Goal: Task Accomplishment & Management: Use online tool/utility

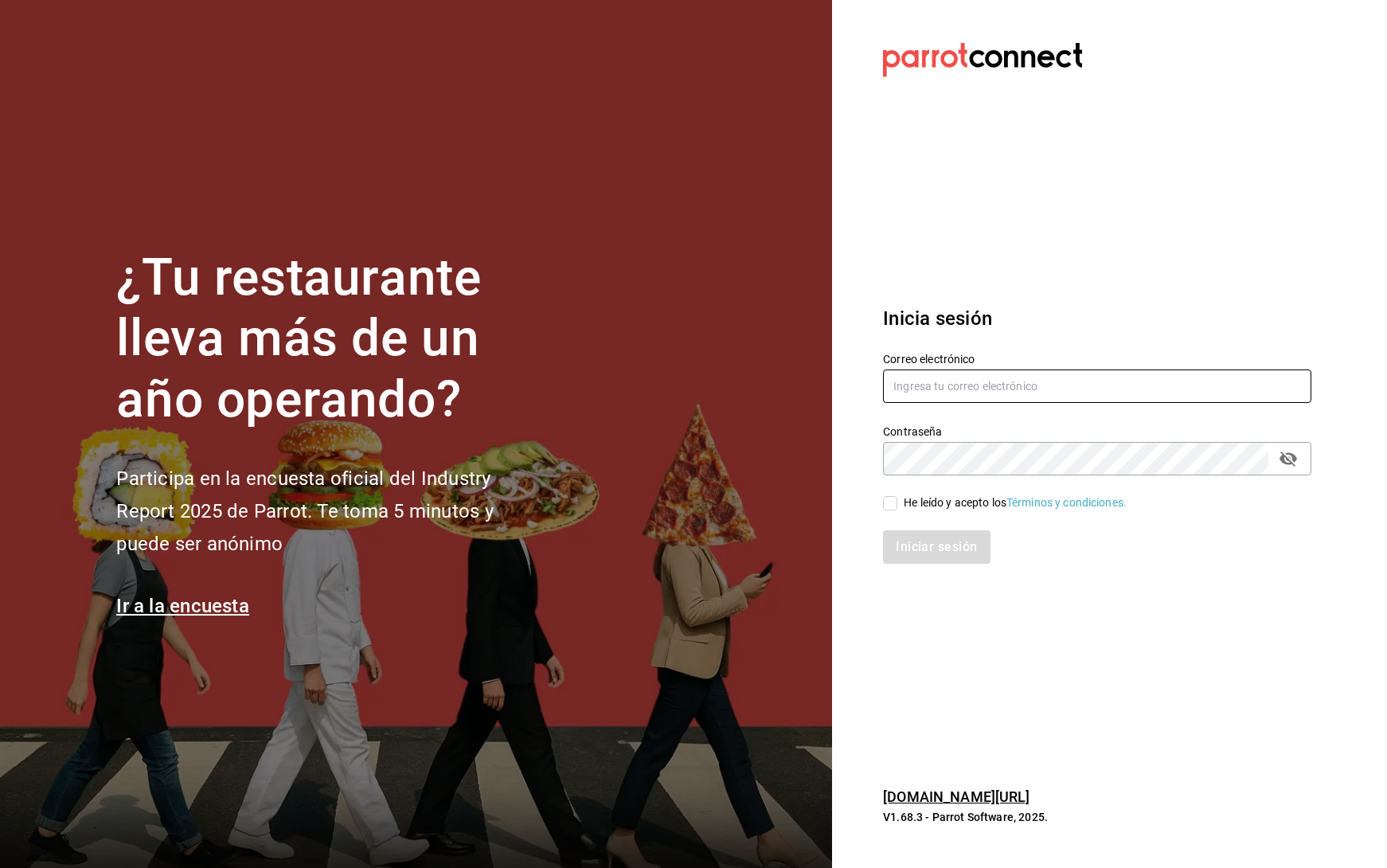
click at [968, 394] on input "text" at bounding box center [1097, 386] width 429 height 33
type input "[PERSON_NAME][EMAIL_ADDRESS][PERSON_NAME][DOMAIN_NAME]"
click at [881, 500] on div "He leído y acepto los Términos y condiciones." at bounding box center [1087, 493] width 448 height 36
click at [884, 502] on input "He leído y acepto los Términos y condiciones." at bounding box center [890, 502] width 14 height 14
checkbox input "true"
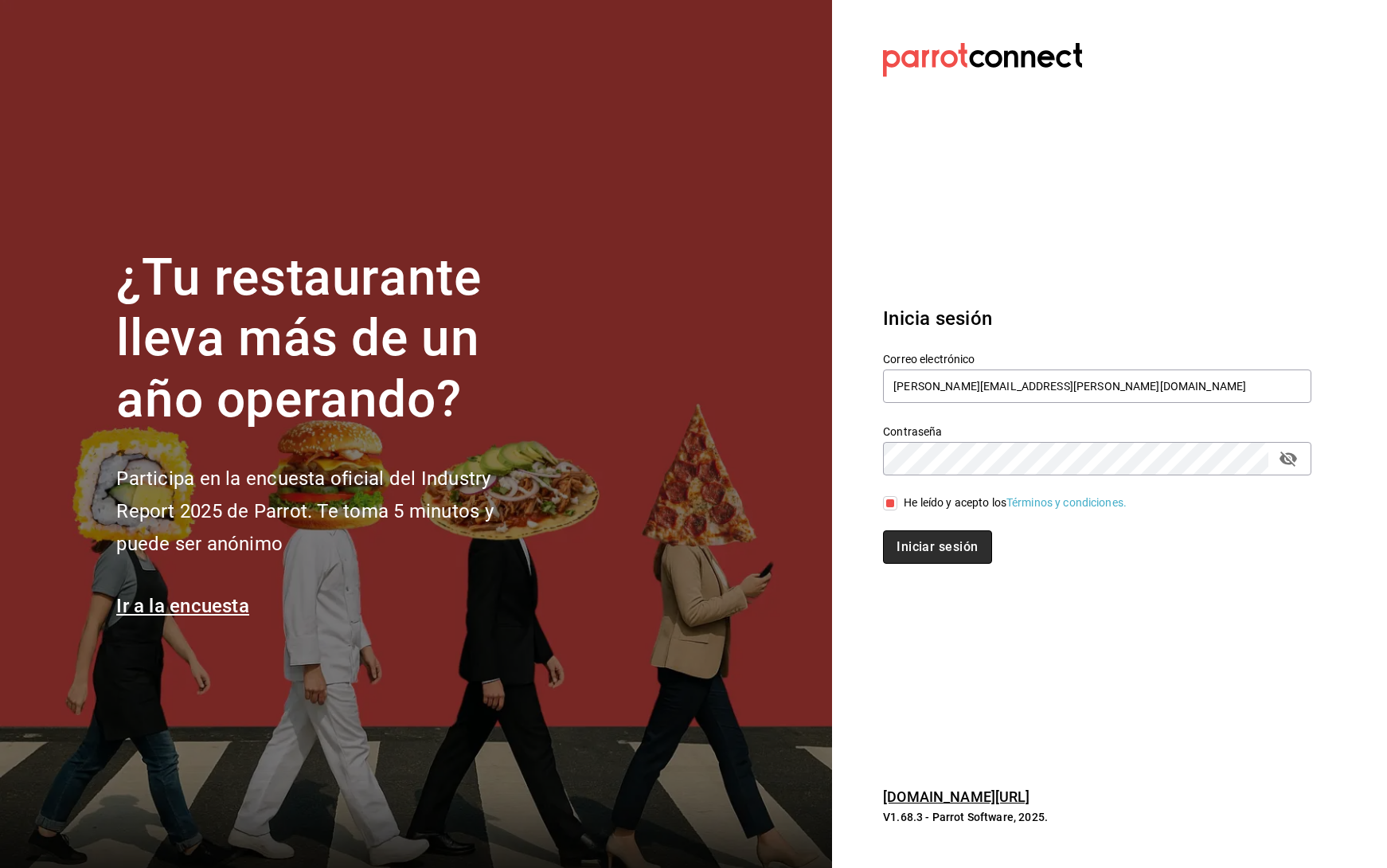
click at [923, 542] on button "Iniciar sesión" at bounding box center [937, 547] width 108 height 33
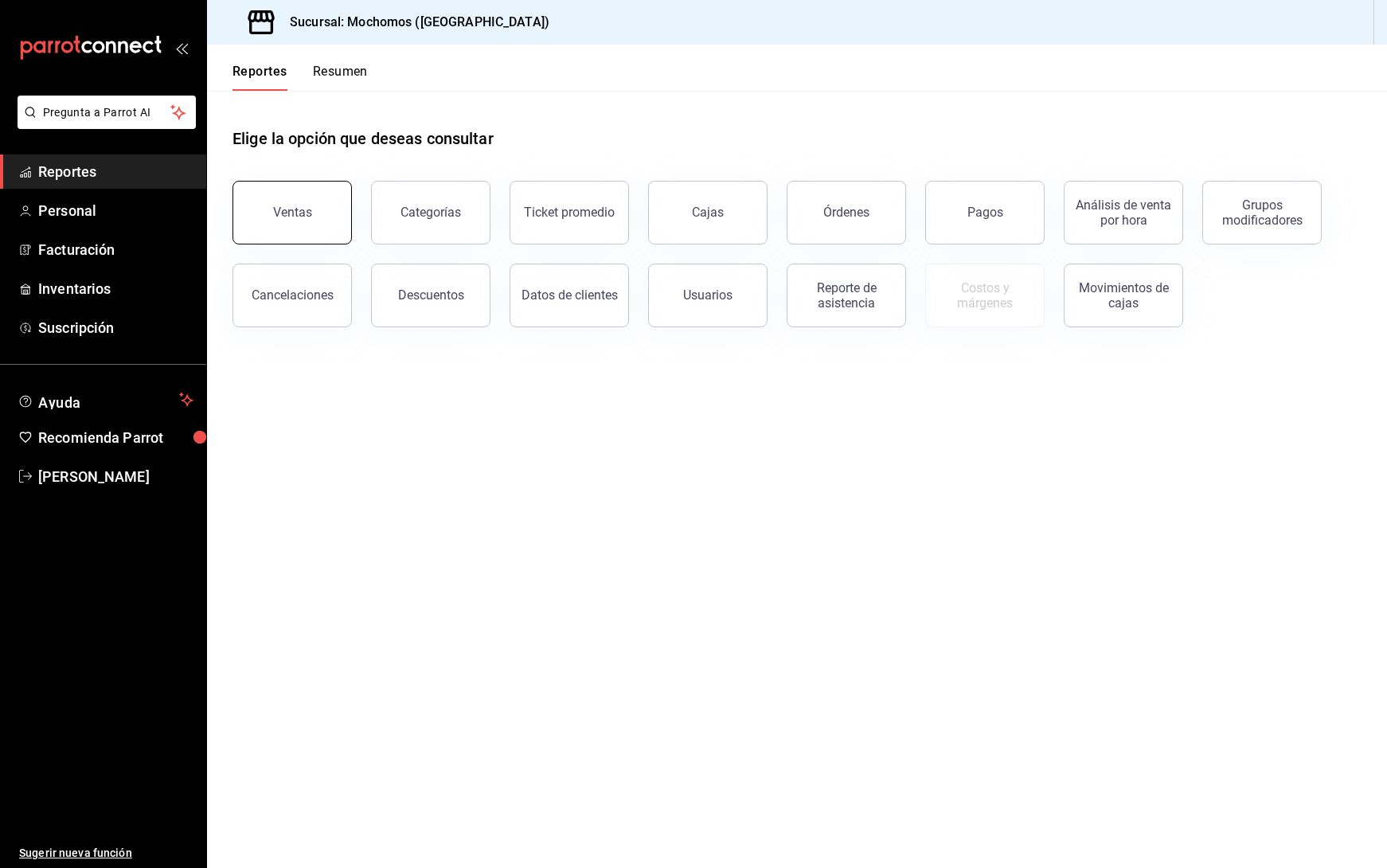
click at [297, 213] on div "Ventas" at bounding box center [292, 212] width 39 height 15
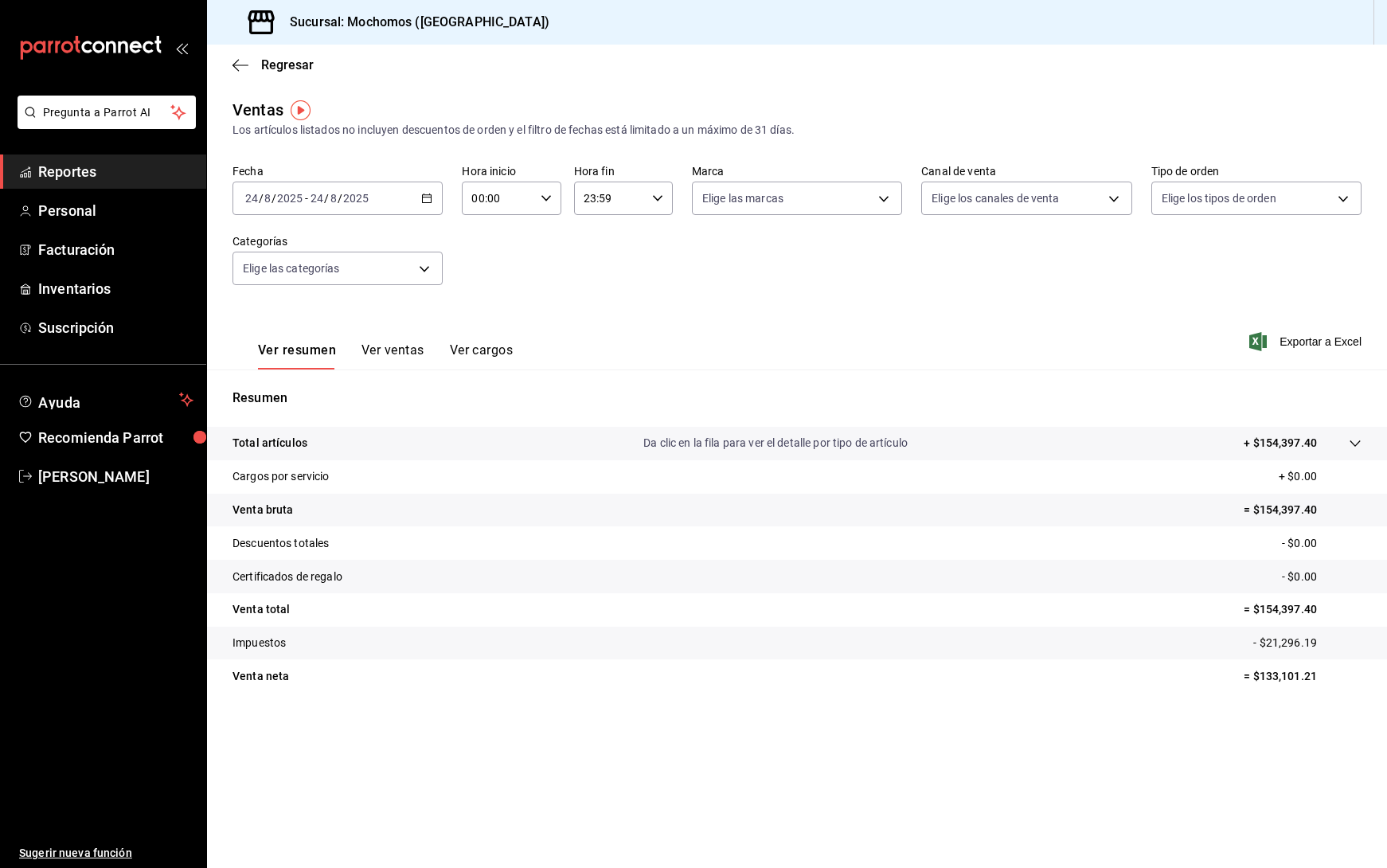
click at [683, 695] on div "Total artículos Da clic en la fila para ver el detalle por tipo de artículo + $…" at bounding box center [797, 569] width 1180 height 285
click at [430, 194] on icon "button" at bounding box center [426, 198] width 11 height 11
click at [306, 386] on span "Rango de fechas" at bounding box center [307, 390] width 123 height 17
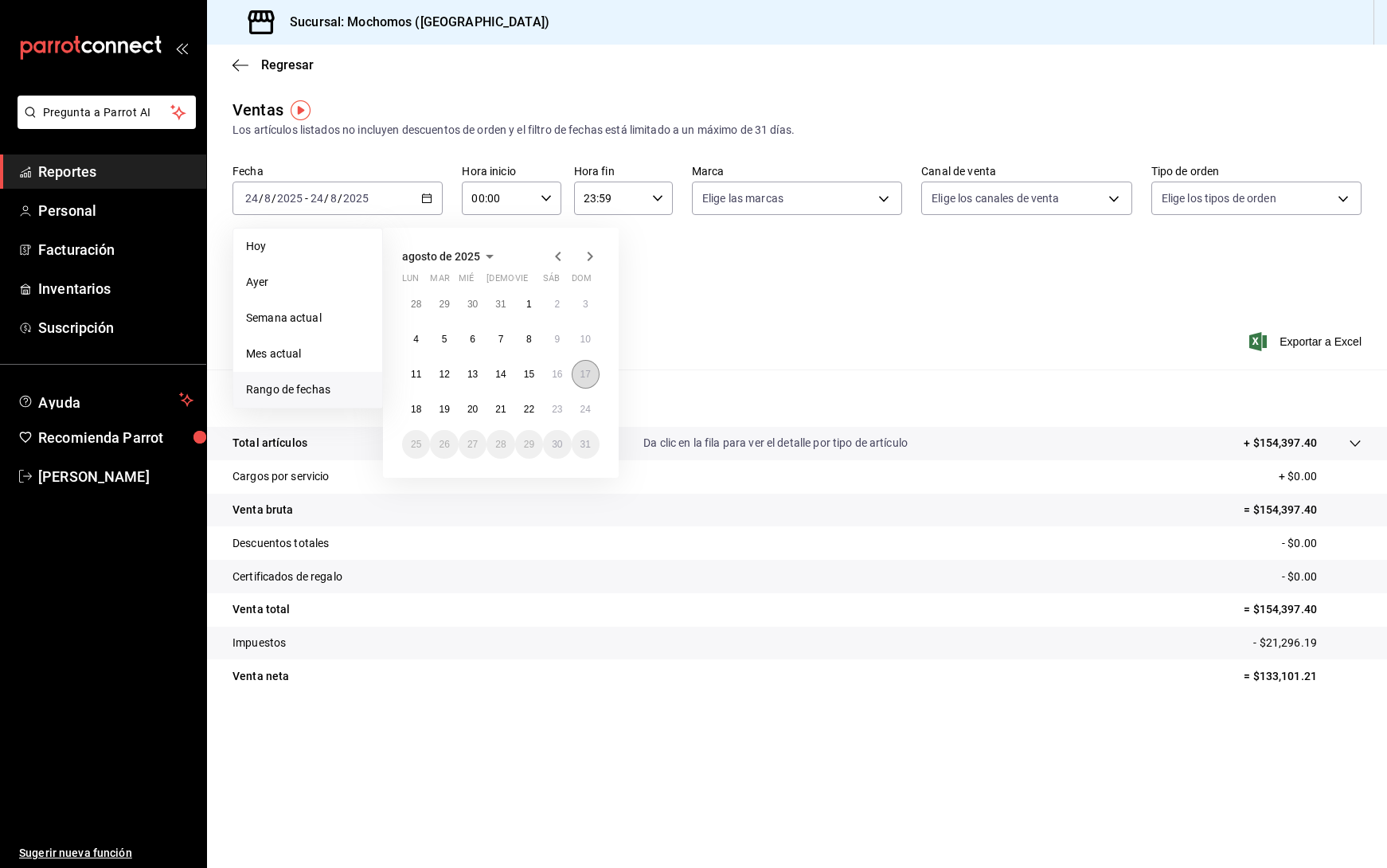
click at [585, 373] on abbr "17" at bounding box center [585, 373] width 11 height 11
click at [559, 413] on abbr "23" at bounding box center [557, 409] width 11 height 11
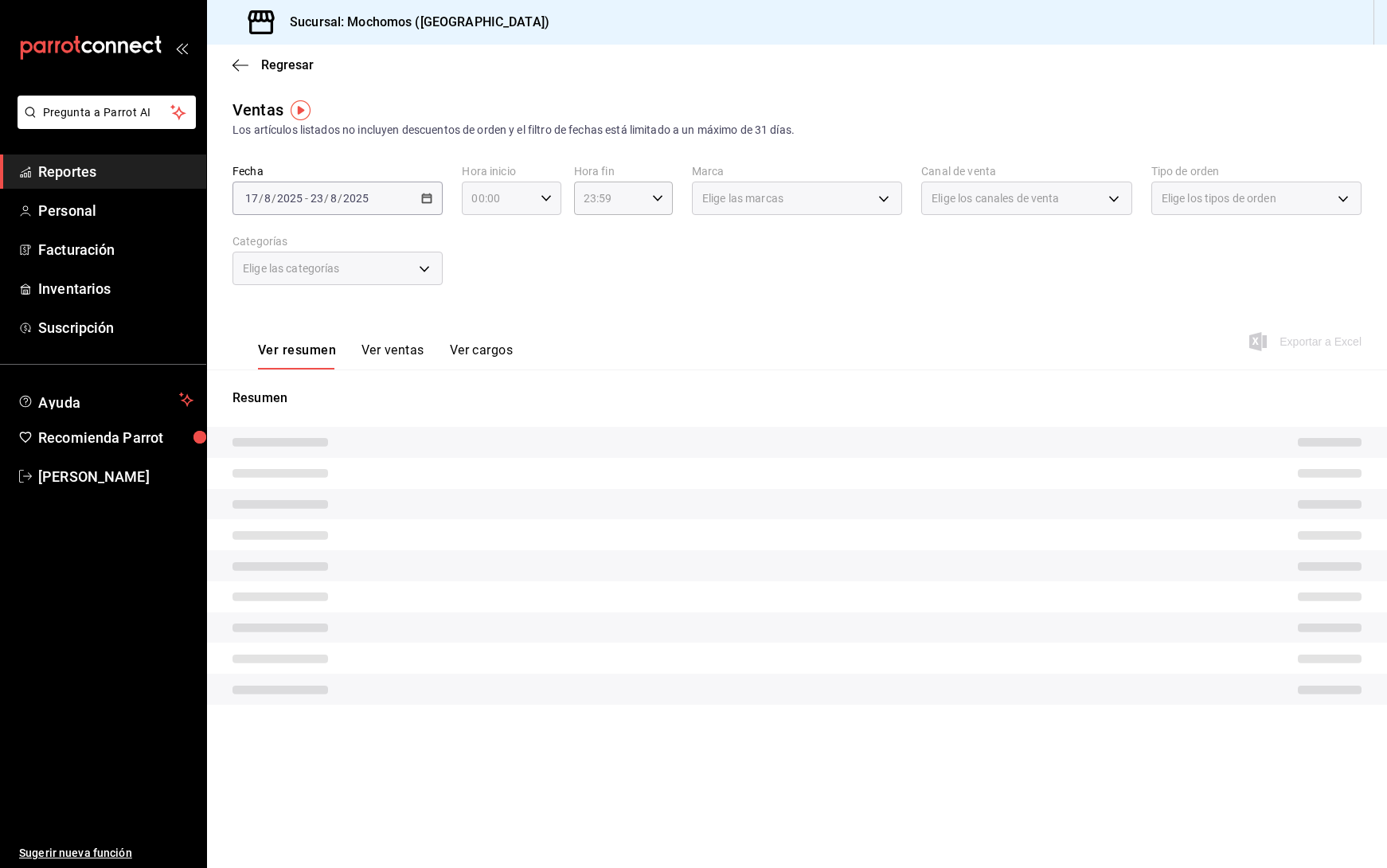
click at [550, 191] on div "00:00 Hora inicio" at bounding box center [511, 198] width 98 height 33
click at [487, 281] on span "05" at bounding box center [486, 285] width 24 height 12
type input "05:00"
click at [659, 191] on div at bounding box center [694, 434] width 1387 height 868
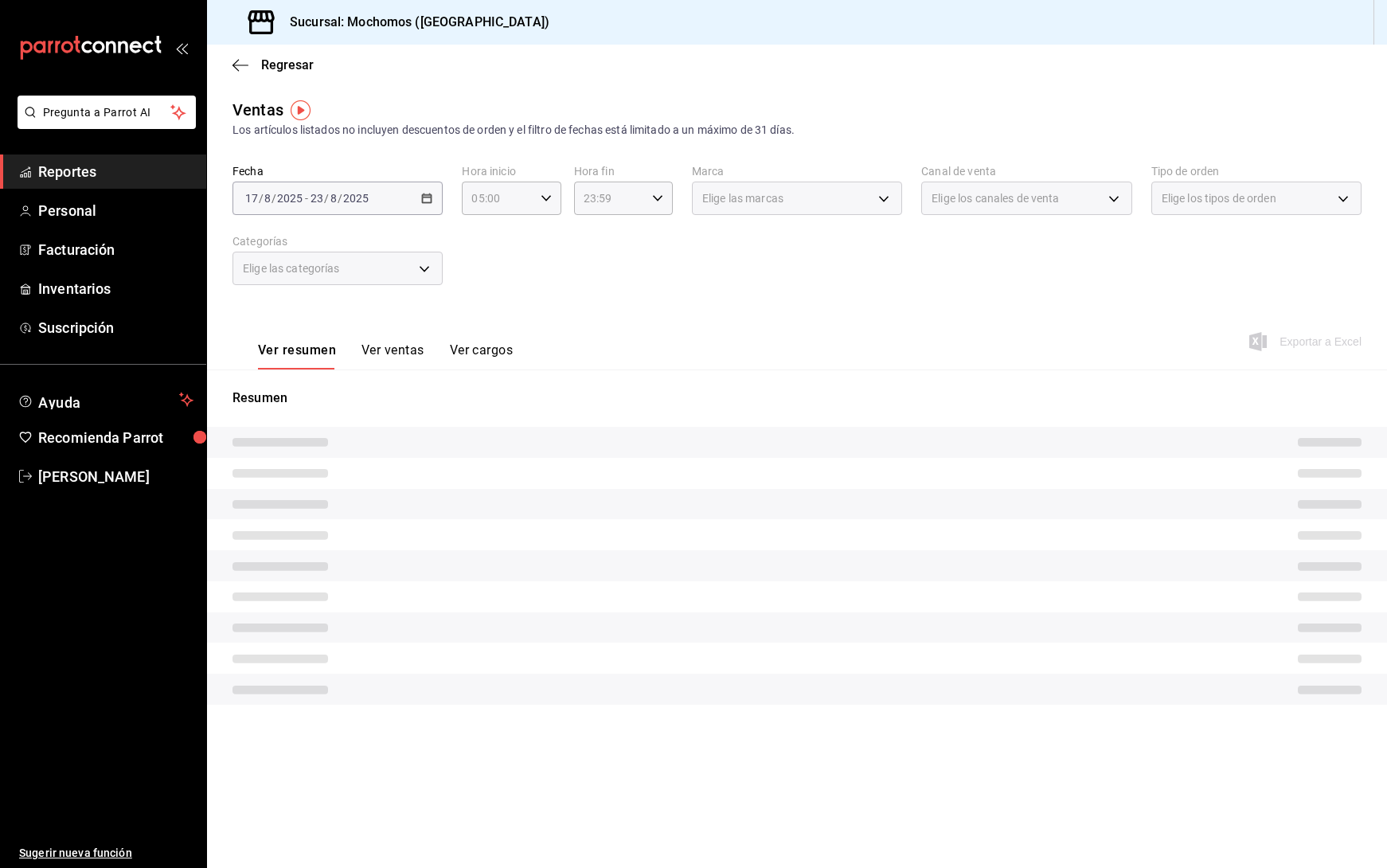
click at [659, 191] on div "23:59 Hora fin" at bounding box center [623, 198] width 98 height 33
click at [603, 237] on span "05" at bounding box center [598, 233] width 24 height 12
click at [646, 228] on button "00" at bounding box center [648, 238] width 43 height 31
type input "05:00"
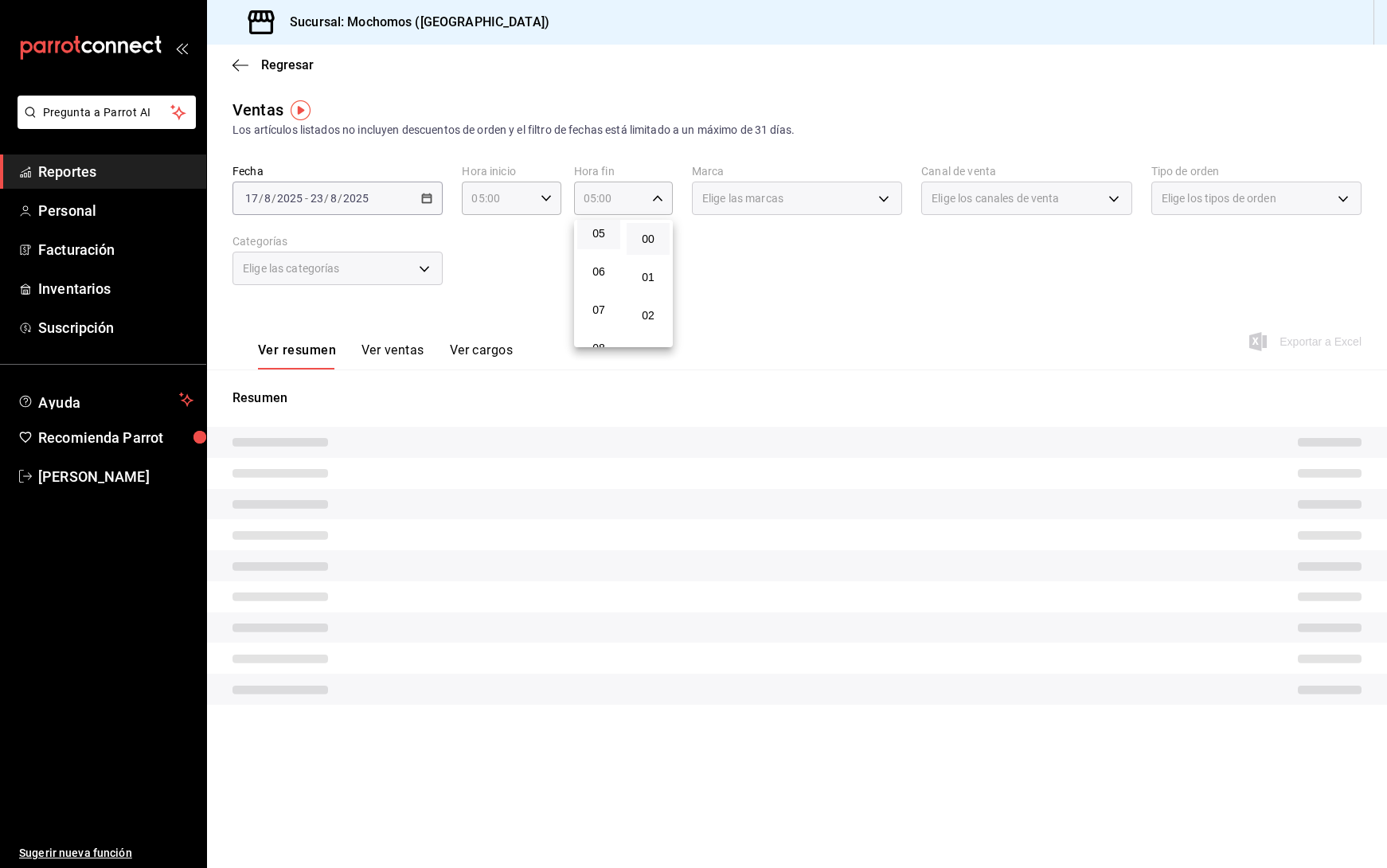
click at [872, 298] on div at bounding box center [694, 434] width 1387 height 868
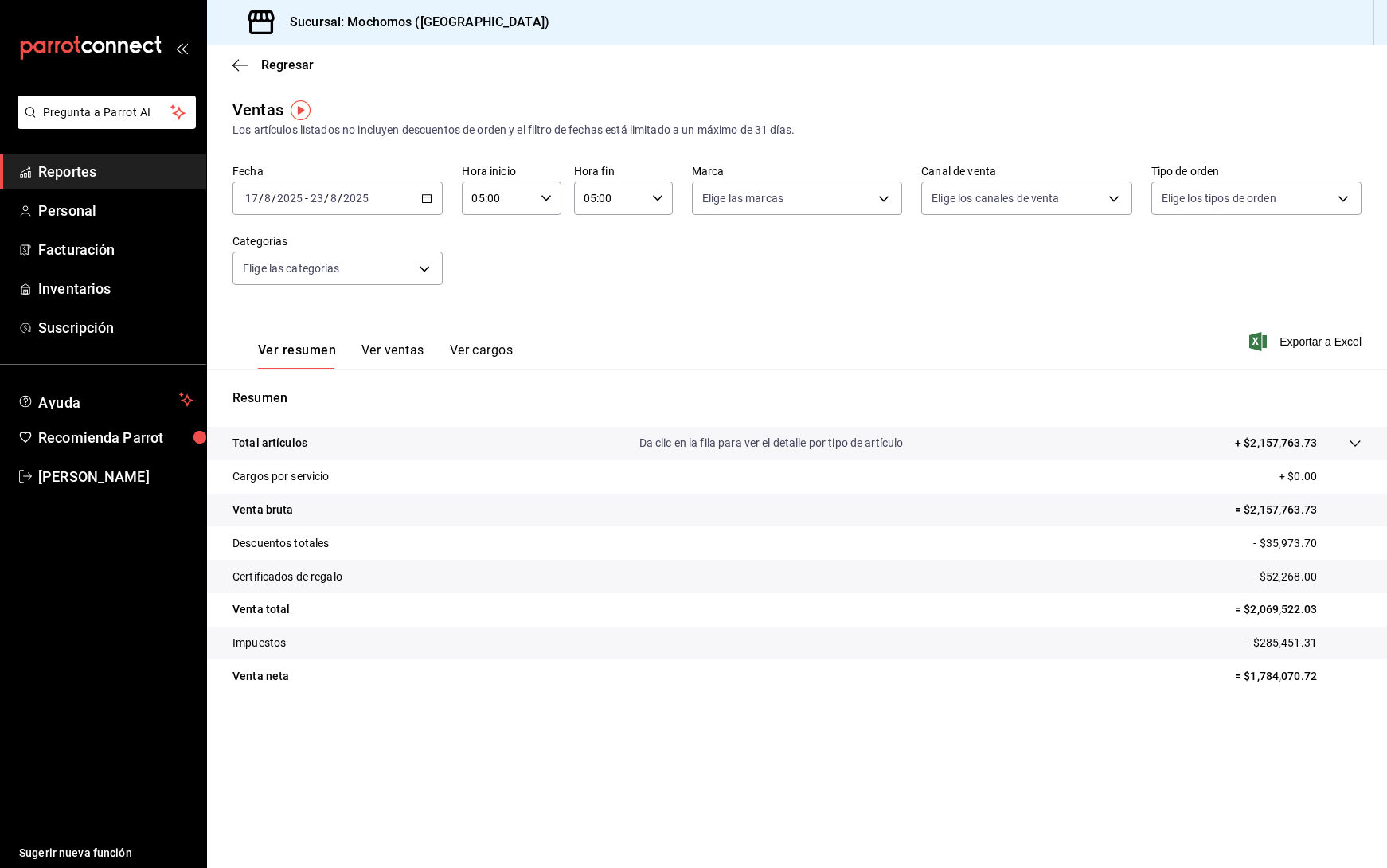
click at [717, 290] on div "Fecha 2025-08-17 17 / 8 / 2025 - 2025-08-23 23 / 8 / 2025 Hora inicio 05:00 Hor…" at bounding box center [797, 233] width 1129 height 140
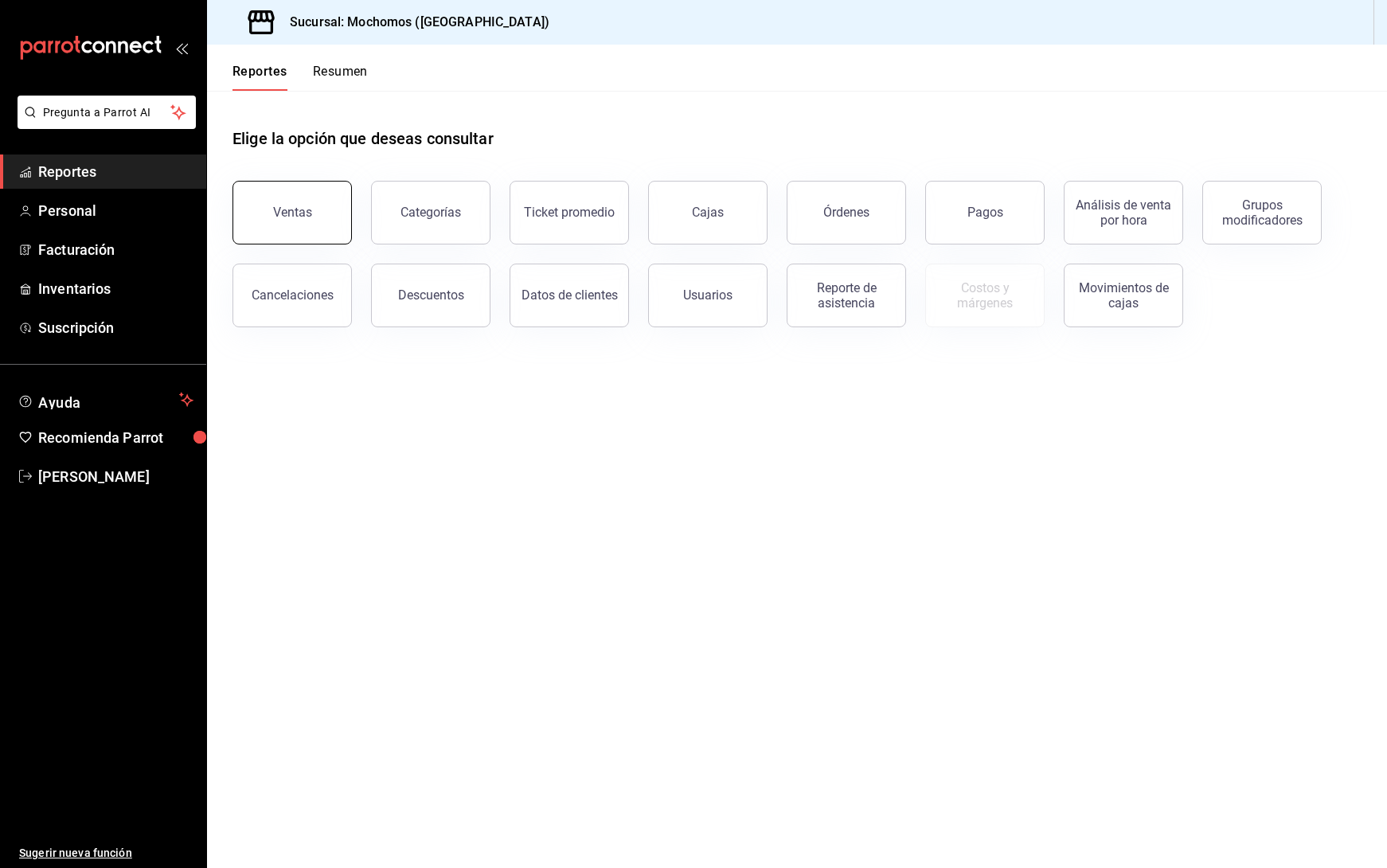
click at [305, 217] on div "Ventas" at bounding box center [292, 212] width 39 height 15
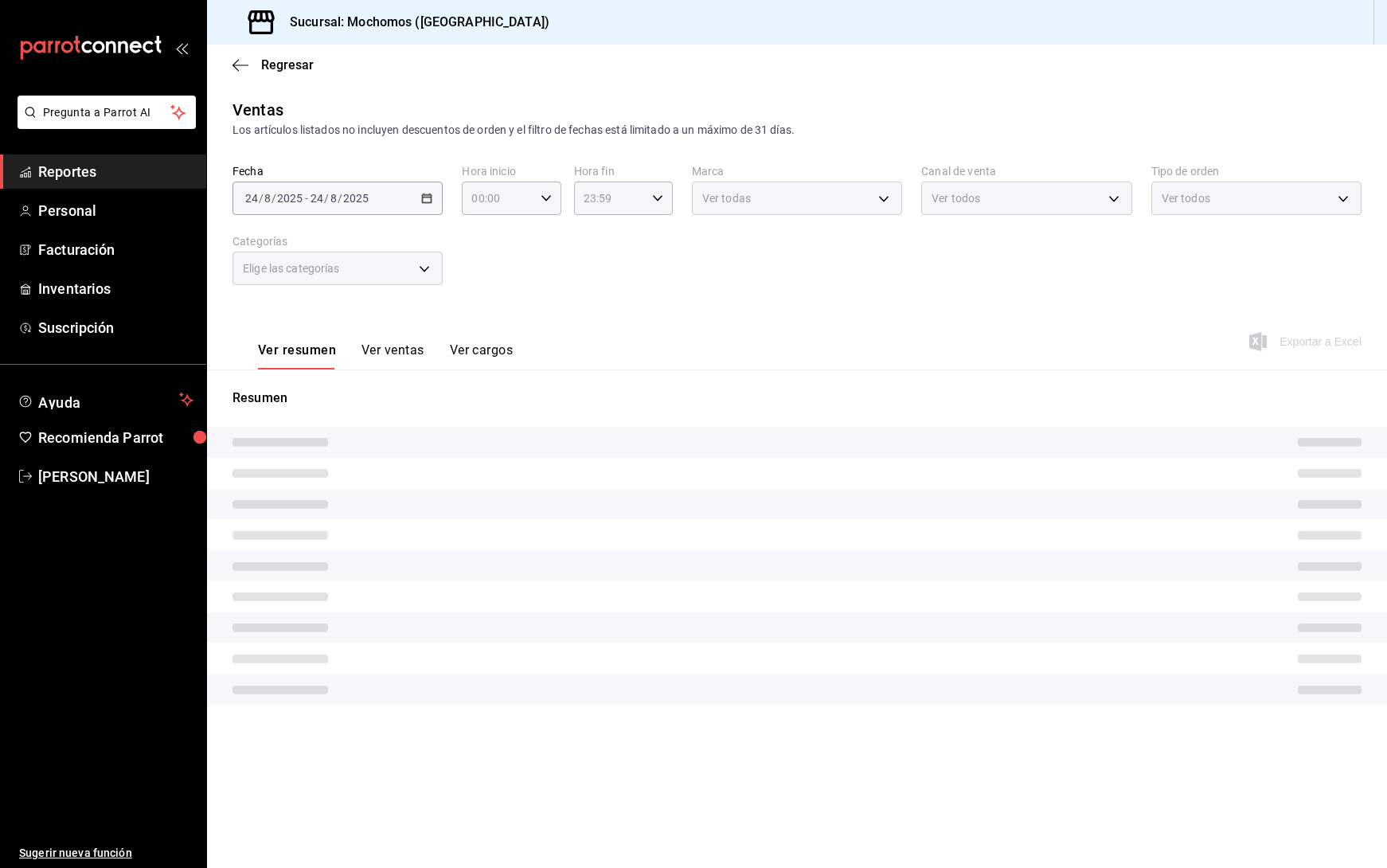
type input "05:00"
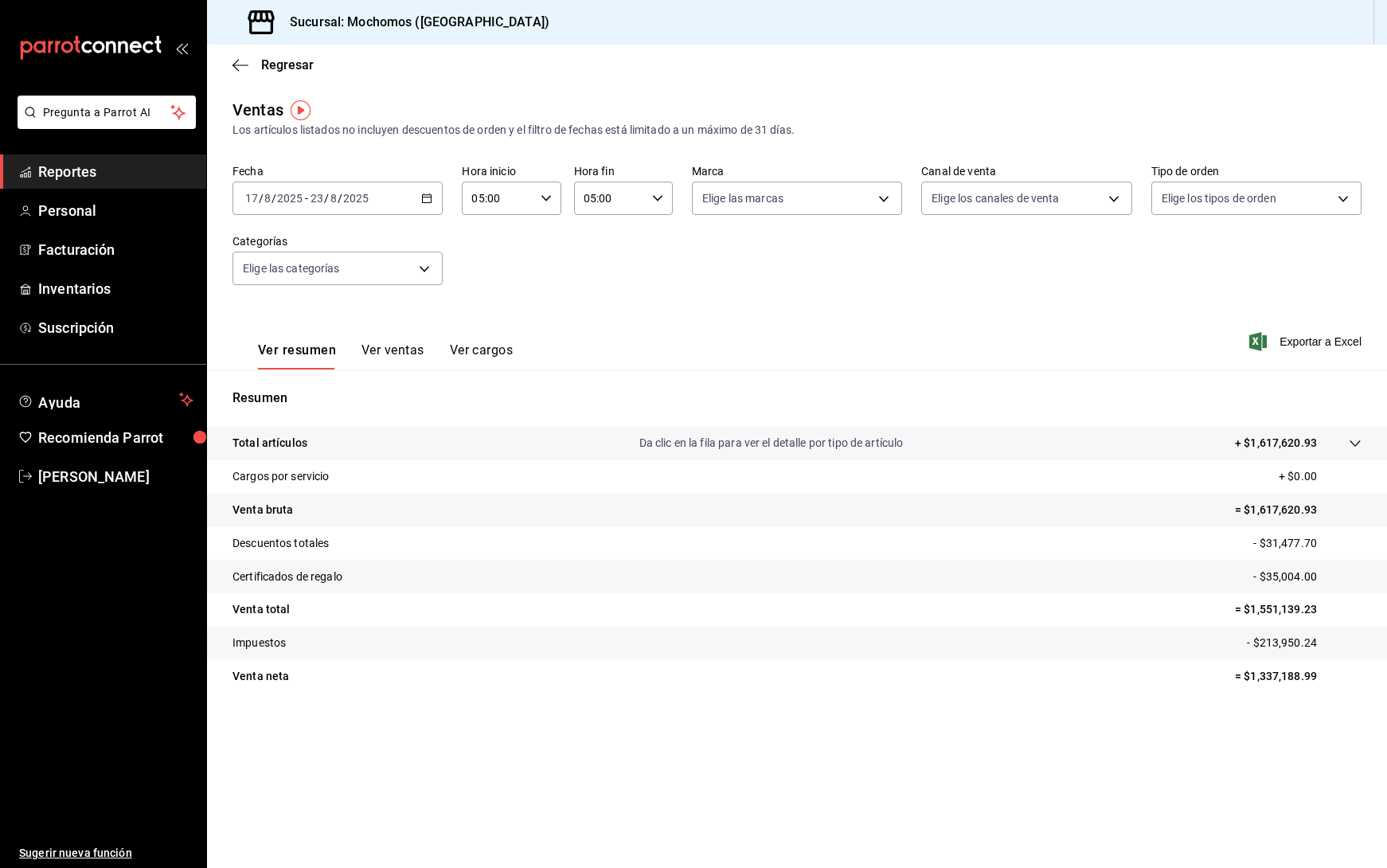
click at [425, 203] on \(Stroke\) "button" at bounding box center [427, 199] width 10 height 9
click at [314, 381] on span "Rango de fechas" at bounding box center [307, 390] width 123 height 17
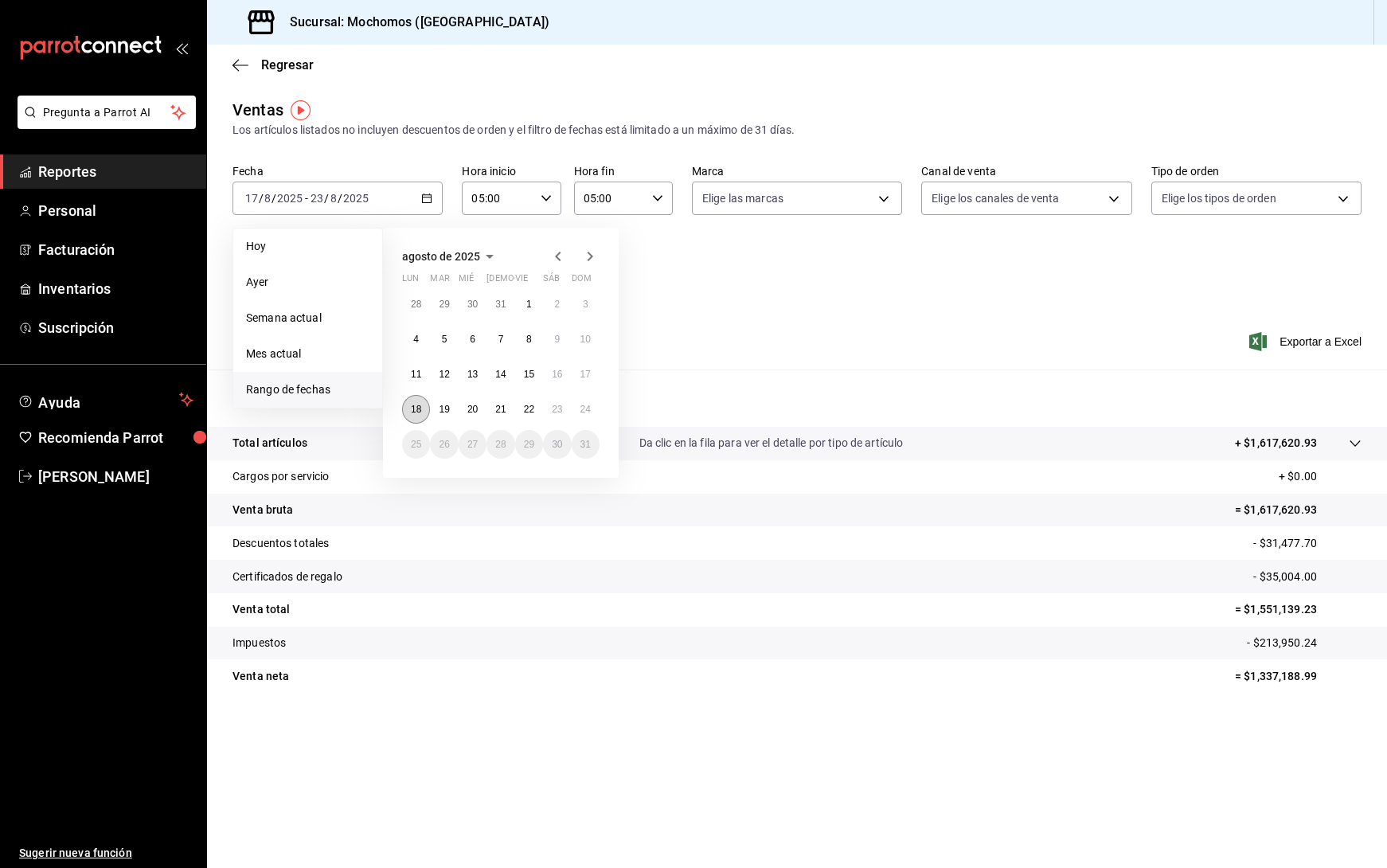
click at [414, 405] on abbr "18" at bounding box center [415, 409] width 11 height 11
click at [558, 405] on abbr "23" at bounding box center [557, 409] width 11 height 11
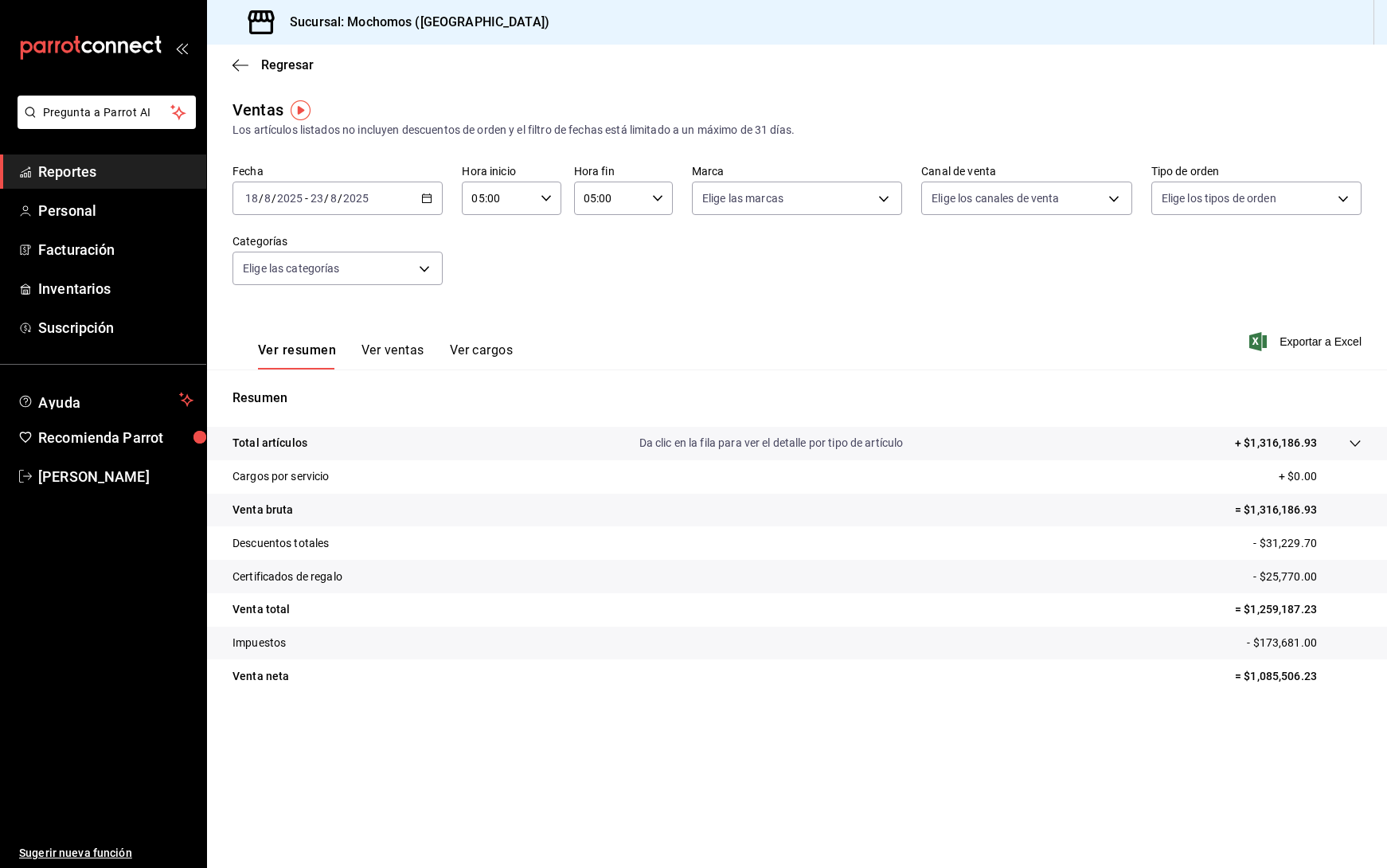
click at [434, 198] on div "2025-08-18 18 / 8 / 2025 - 2025-08-23 23 / 8 / 2025" at bounding box center [338, 198] width 210 height 33
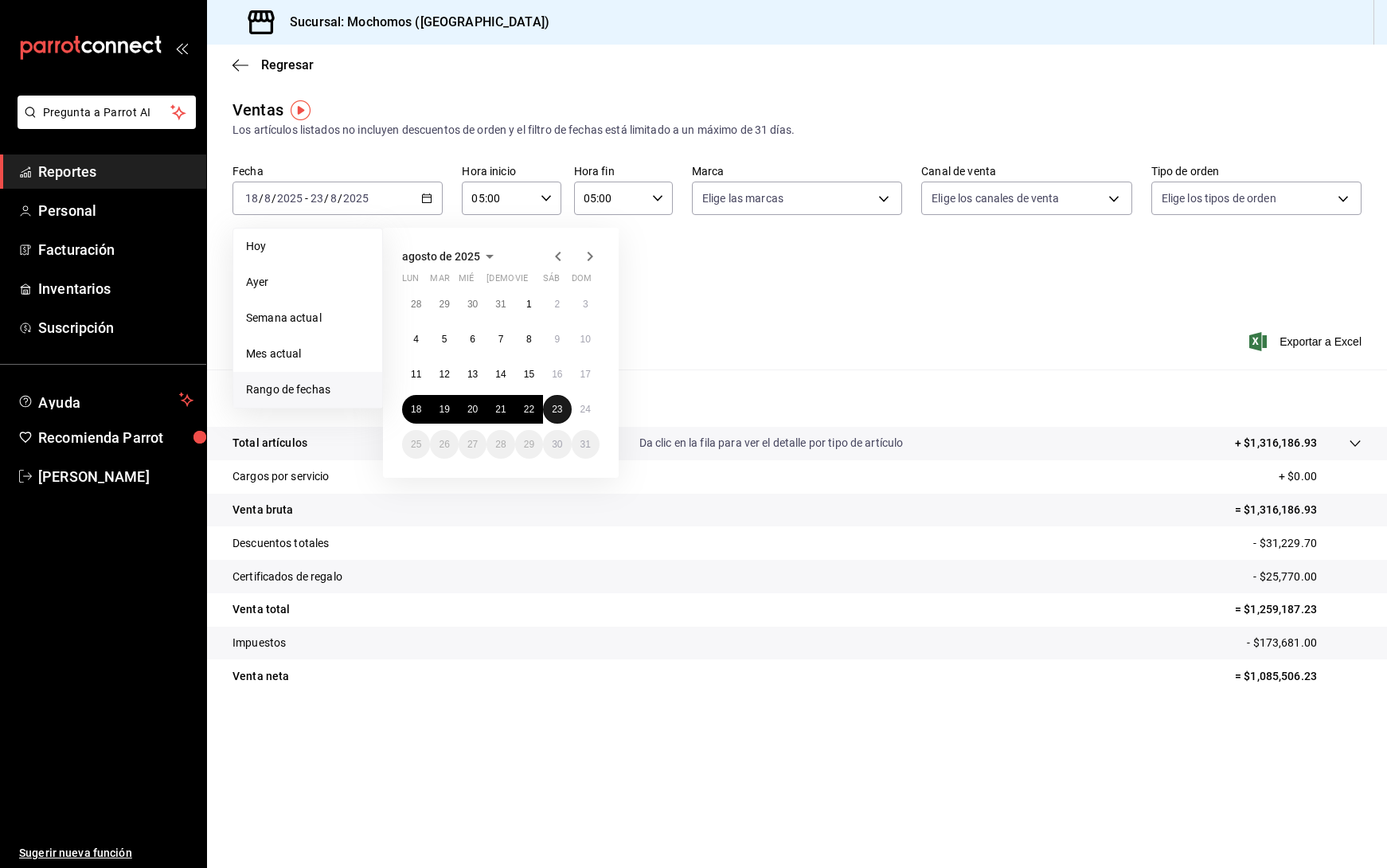
click at [555, 411] on abbr "23" at bounding box center [557, 409] width 11 height 11
click at [410, 403] on button "18" at bounding box center [416, 409] width 28 height 29
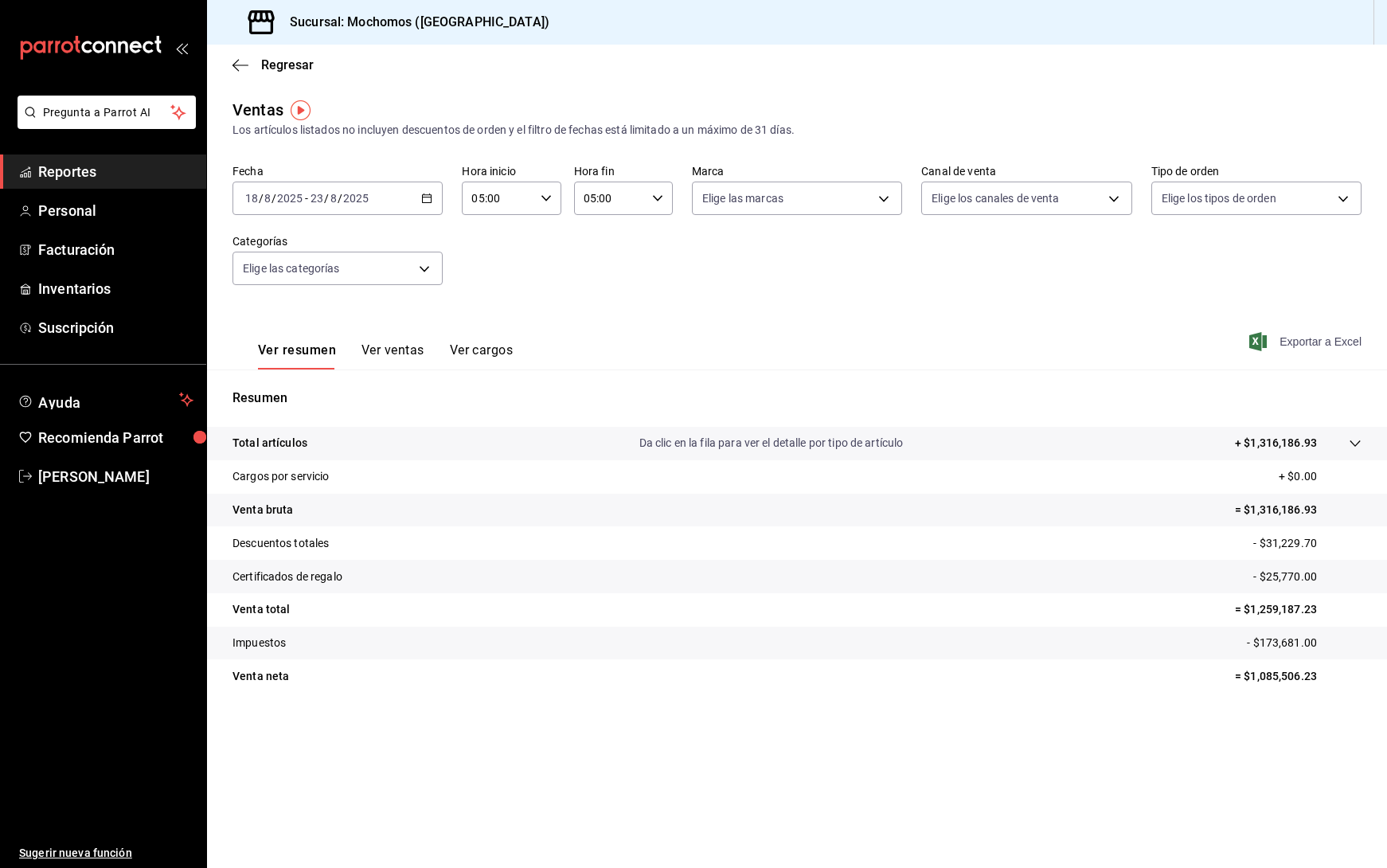
click at [1288, 338] on span "Exportar a Excel" at bounding box center [1308, 341] width 109 height 19
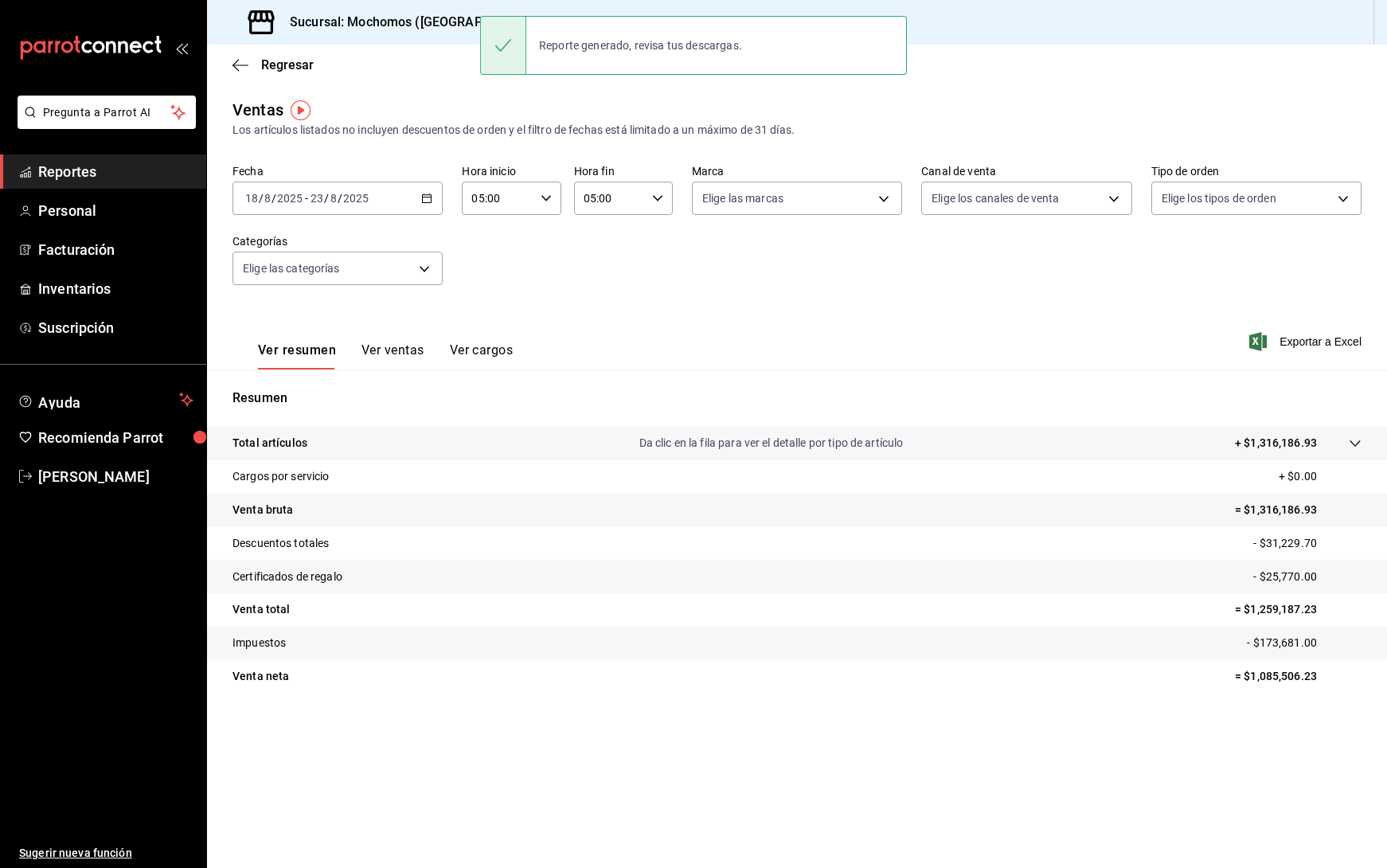
click at [433, 193] on div "2025-08-18 18 / 8 / 2025 - 2025-08-23 23 / 8 / 2025" at bounding box center [338, 198] width 210 height 33
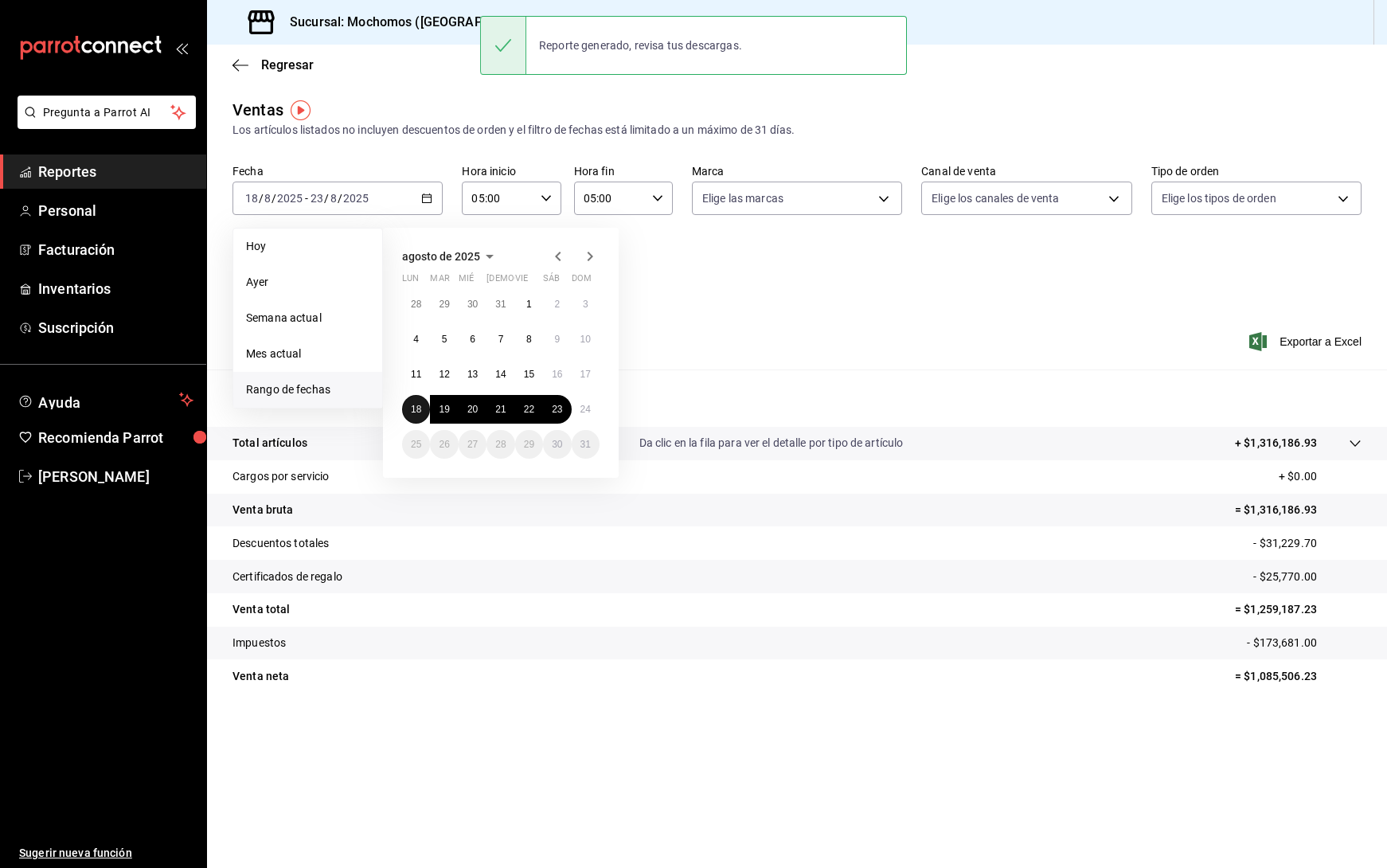
click at [415, 410] on abbr "18" at bounding box center [415, 409] width 11 height 11
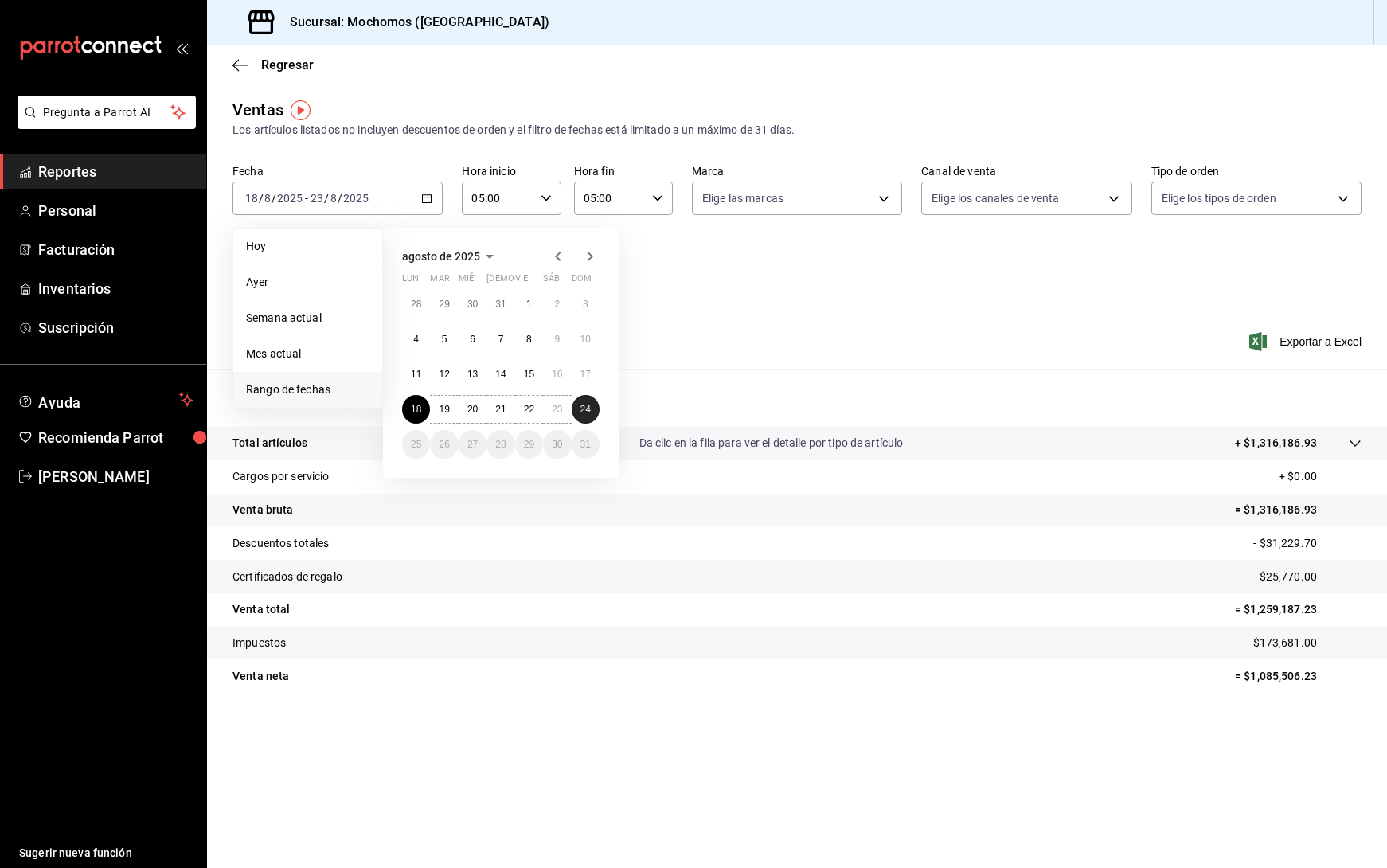
click at [580, 412] on abbr "24" at bounding box center [585, 409] width 11 height 11
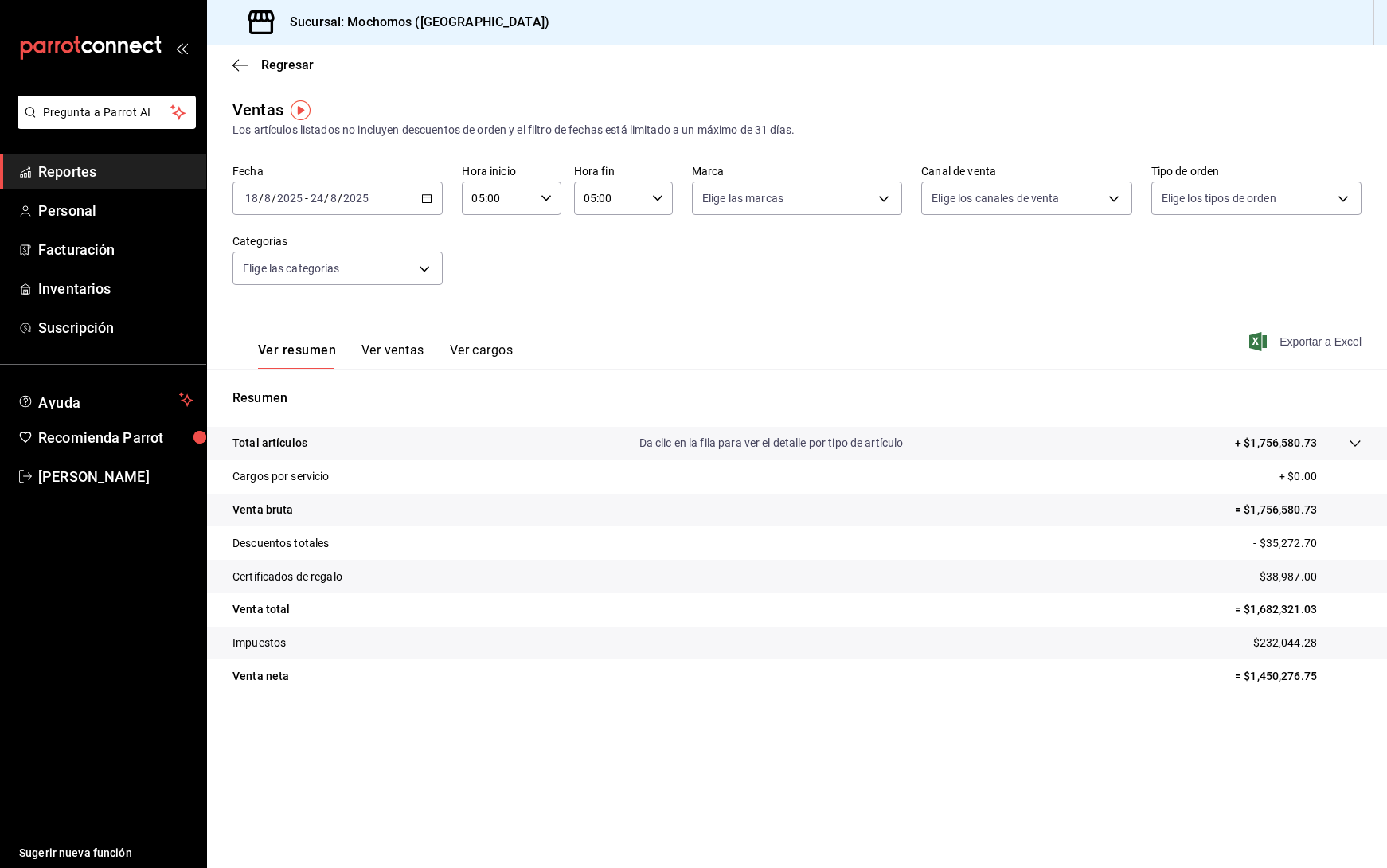
click at [1300, 338] on span "Exportar a Excel" at bounding box center [1308, 341] width 109 height 19
